Goal: Communication & Community: Answer question/provide support

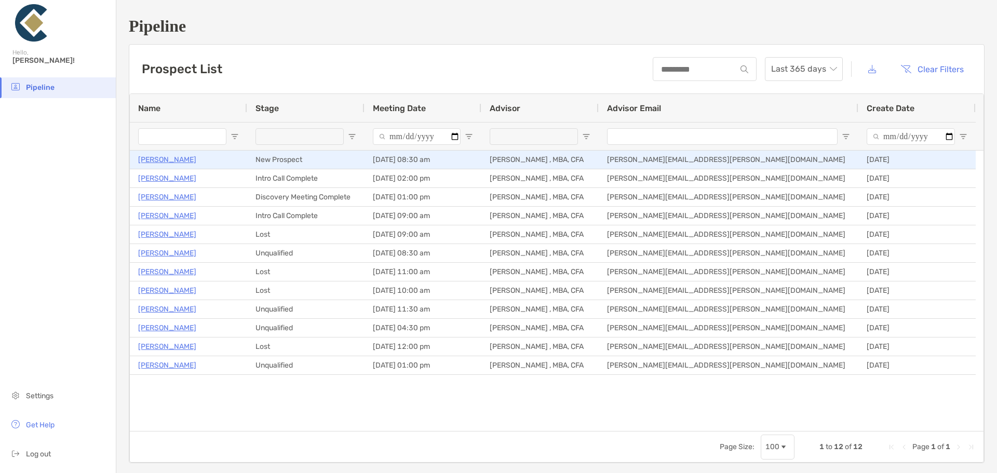
click at [150, 157] on p "[PERSON_NAME]" at bounding box center [167, 159] width 58 height 13
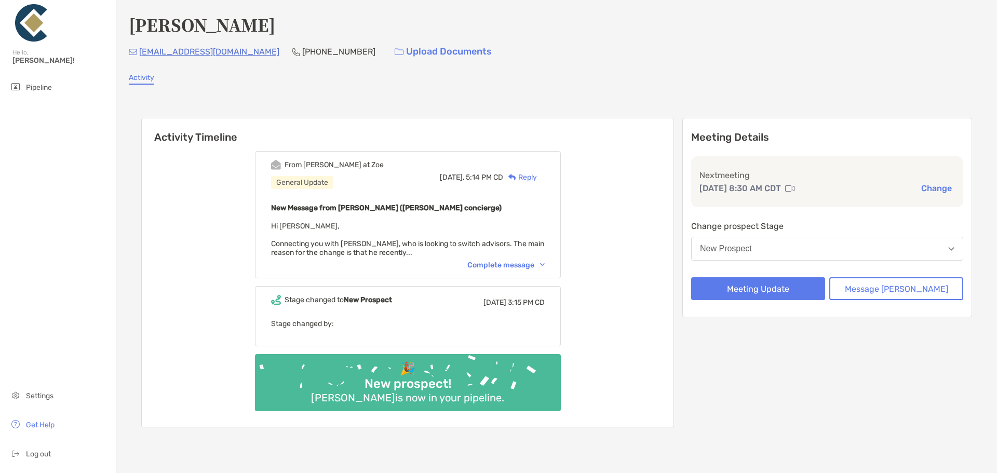
click at [523, 262] on div "Complete message" at bounding box center [506, 265] width 77 height 9
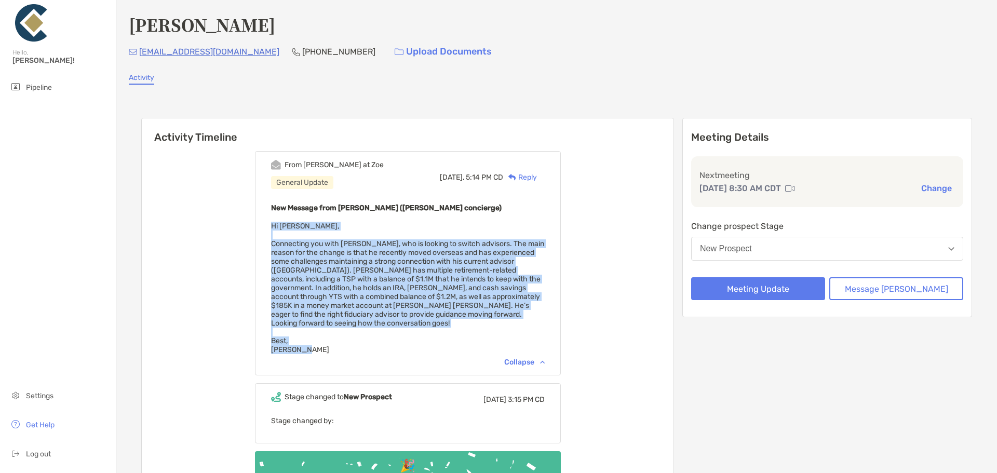
drag, startPoint x: 318, startPoint y: 342, endPoint x: 275, endPoint y: 229, distance: 121.0
click at [275, 229] on div "From [PERSON_NAME] at [PERSON_NAME] General Update [DATE], 5:14 PM CD Reply New…" at bounding box center [408, 263] width 306 height 224
copy span "Hi [PERSON_NAME], Connecting you with [PERSON_NAME], who is looking to switch a…"
drag, startPoint x: 662, startPoint y: 74, endPoint x: 730, endPoint y: 96, distance: 70.8
click at [662, 74] on div "Activity" at bounding box center [557, 78] width 856 height 11
